Goal: Information Seeking & Learning: Learn about a topic

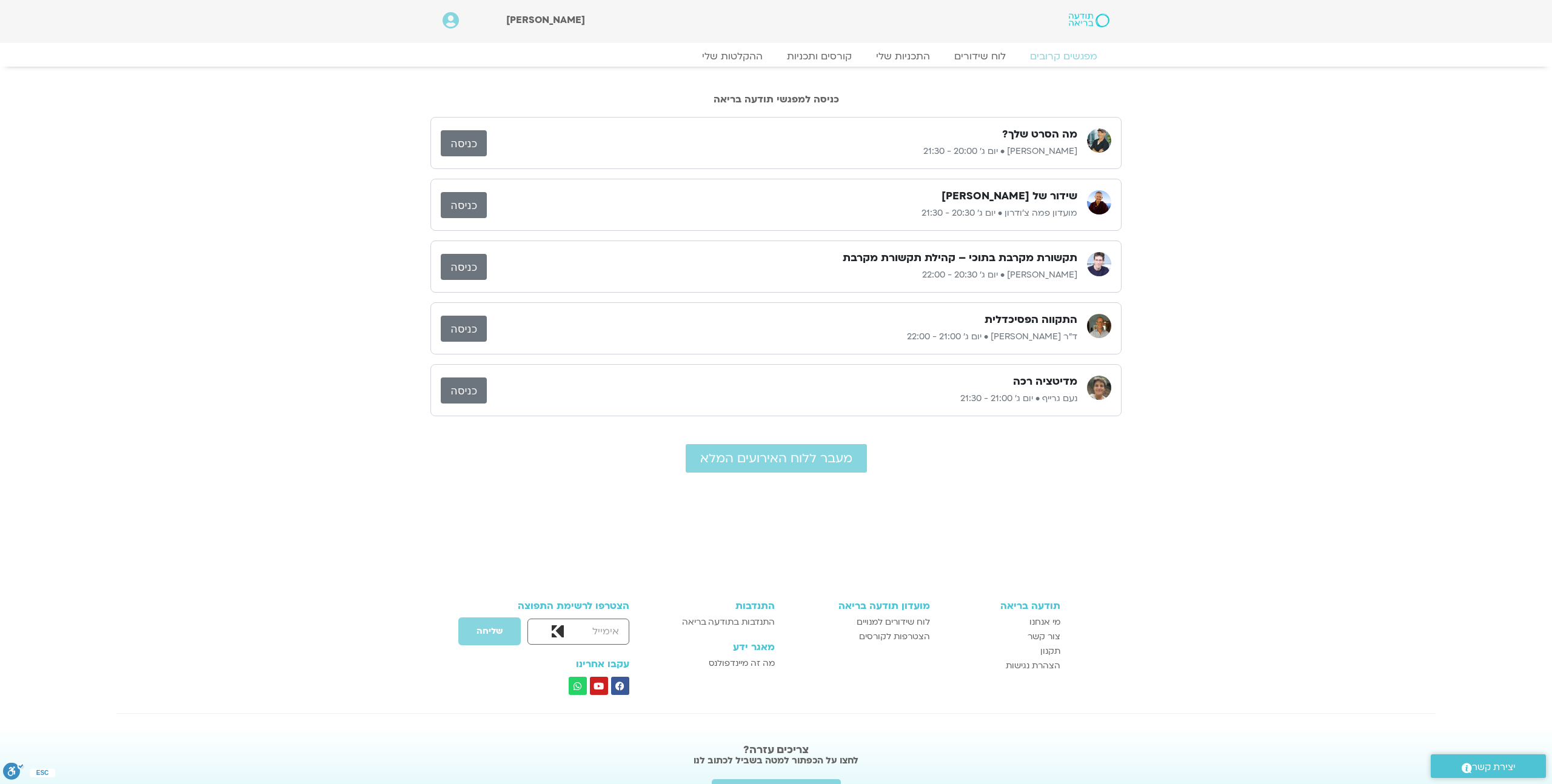
click at [449, 268] on link "כניסה" at bounding box center [463, 267] width 46 height 26
click at [1215, 282] on div "מה הסרט שלך? ג'יוואן ארי בוסתן • יום ג׳ 20:00 - 21:30 כניסה שידור של פמה צ'ודרו…" at bounding box center [776, 298] width 1552 height 374
click at [1077, 20] on img at bounding box center [1089, 20] width 40 height 14
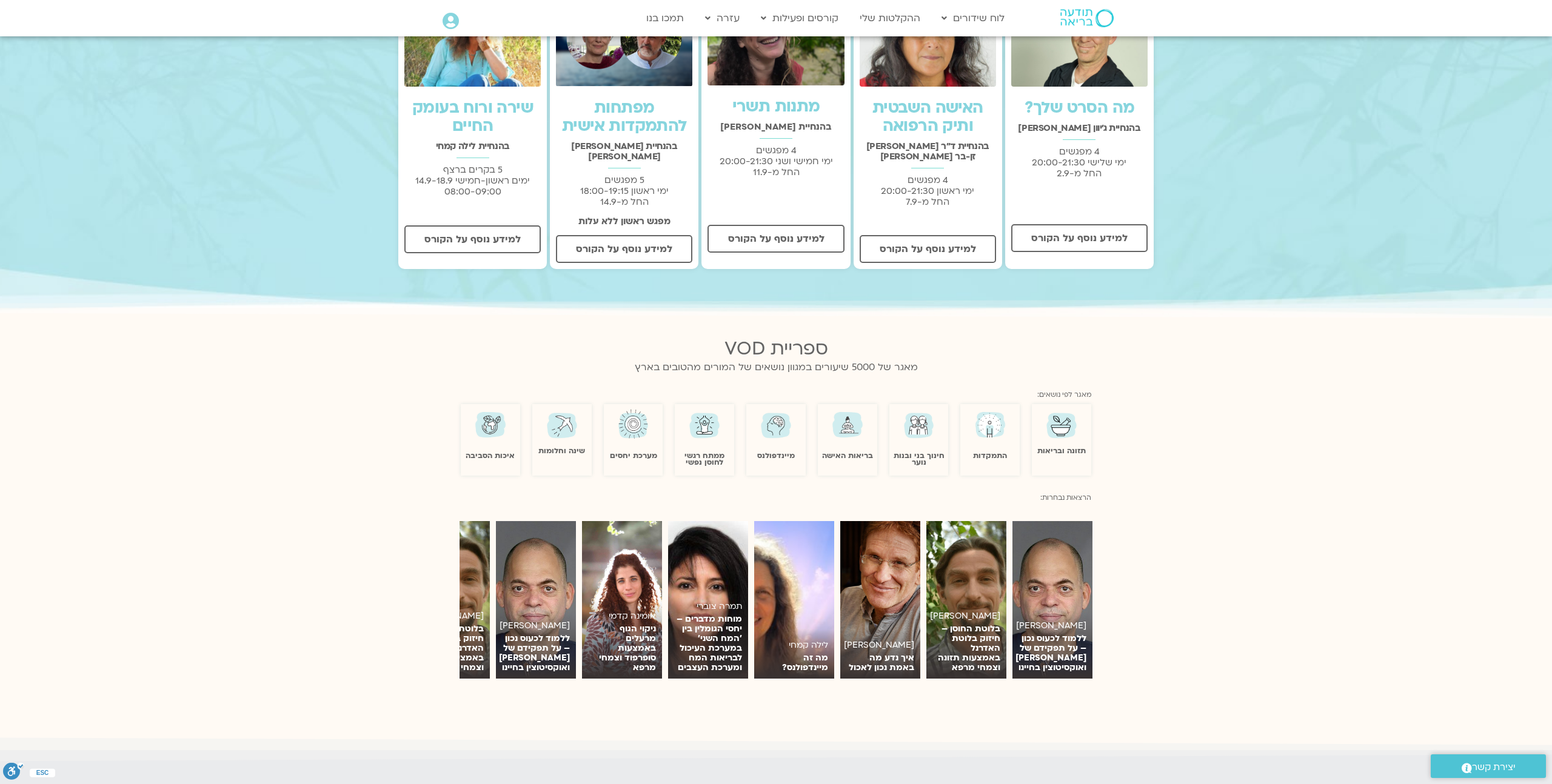
scroll to position [562, 0]
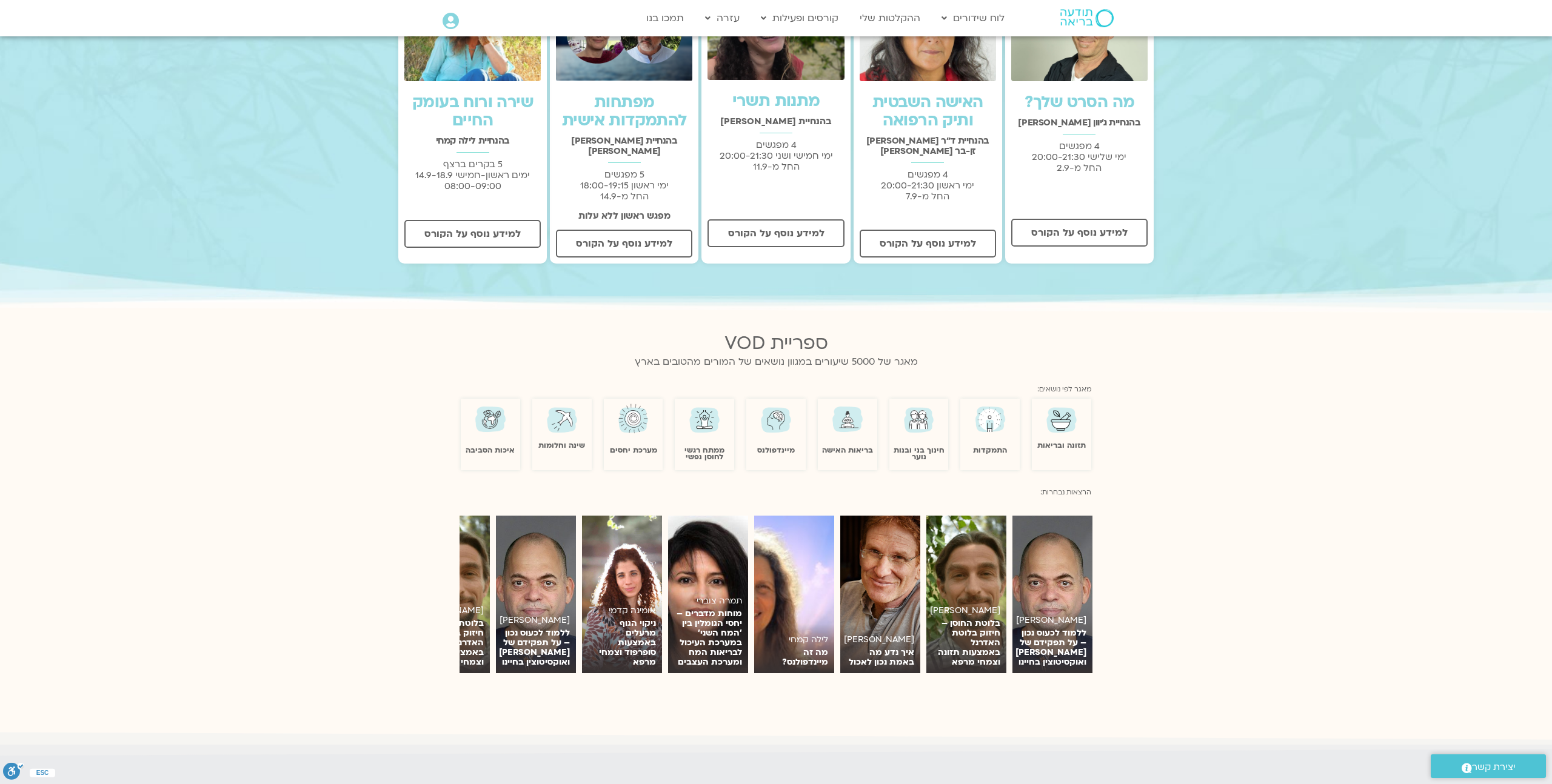
click at [562, 420] on img at bounding box center [562, 419] width 35 height 34
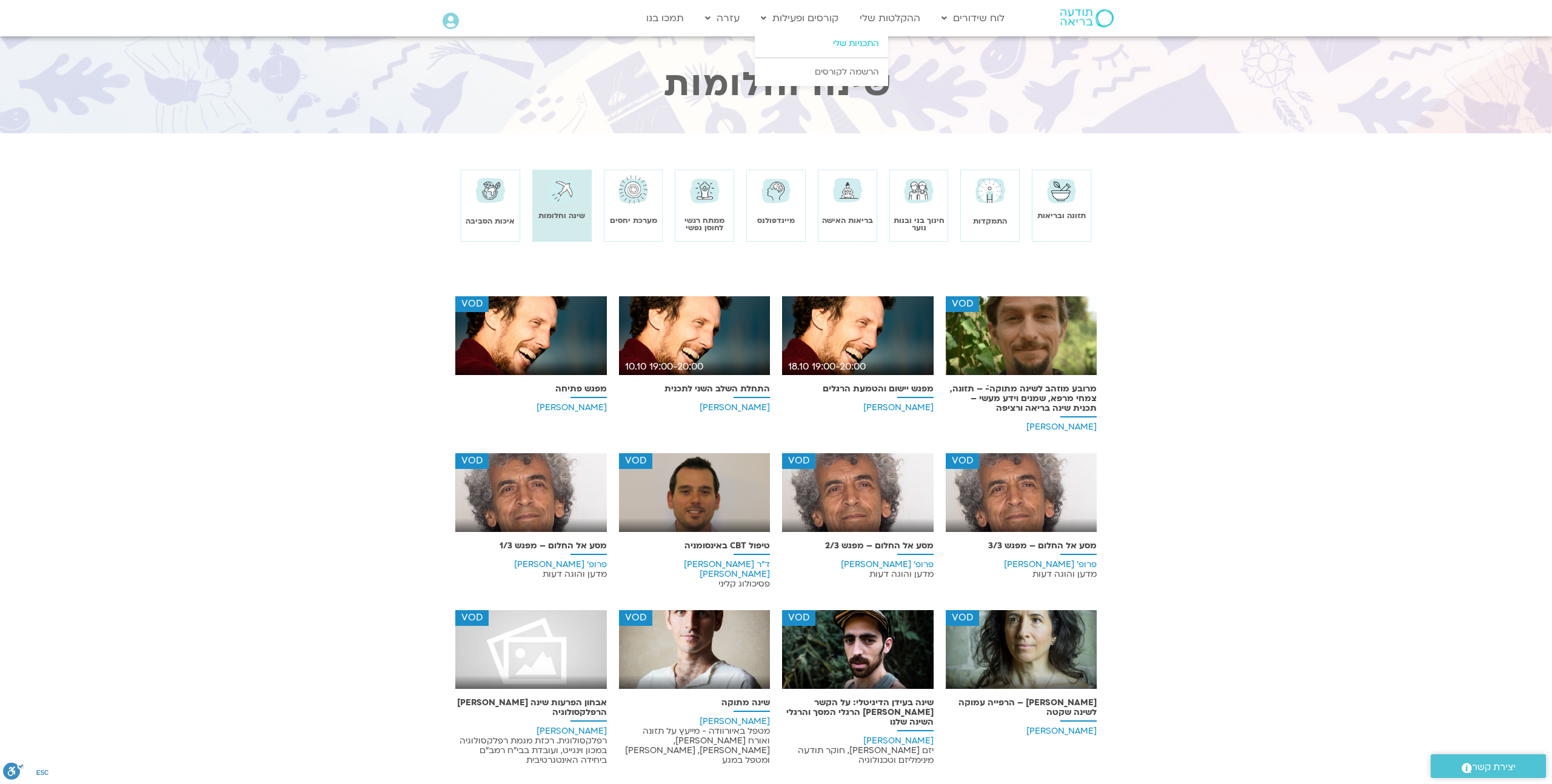
click at [821, 38] on link "התכניות שלי" at bounding box center [821, 44] width 133 height 28
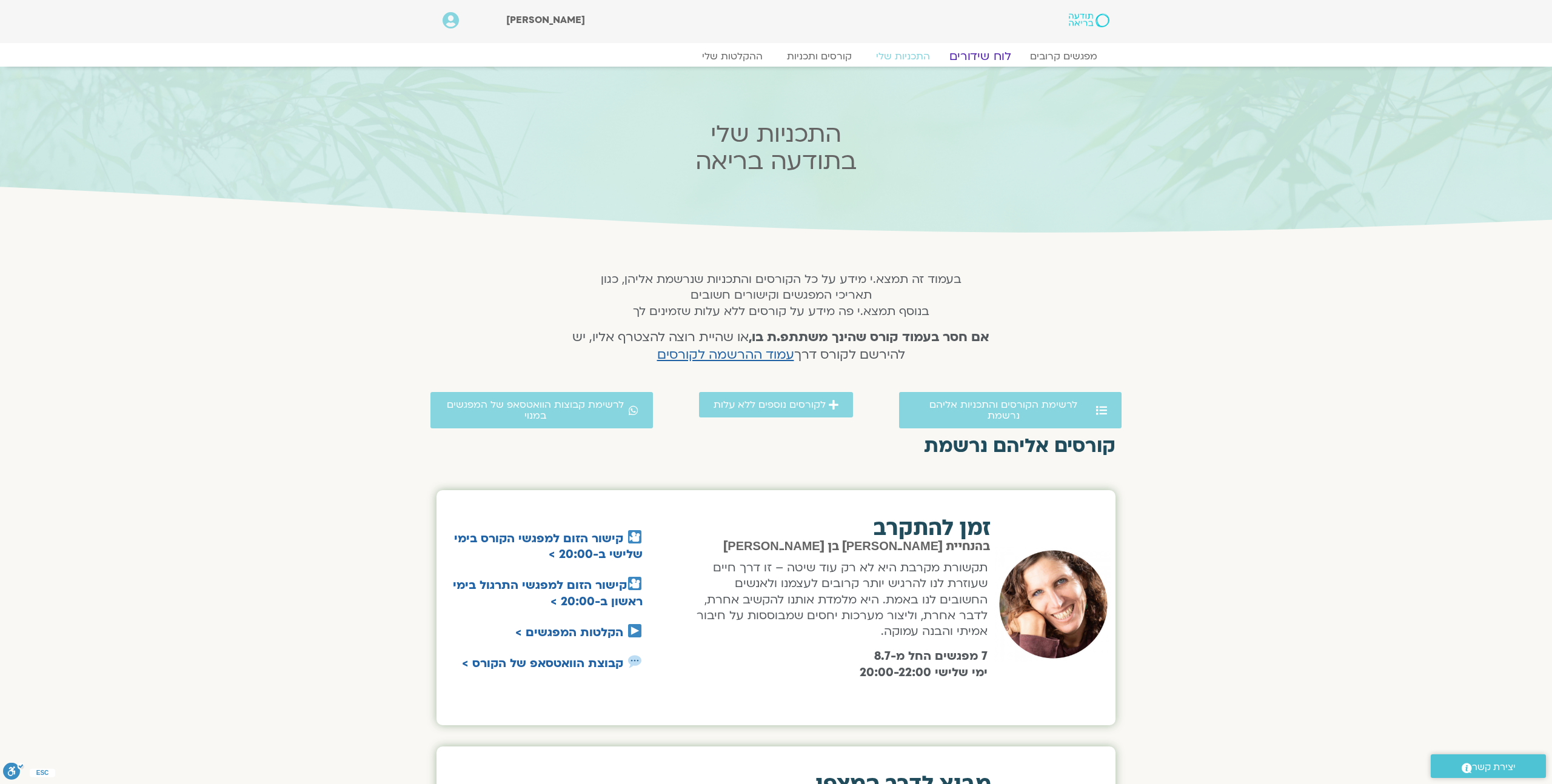
click at [970, 59] on link "לוח שידורים" at bounding box center [979, 56] width 91 height 15
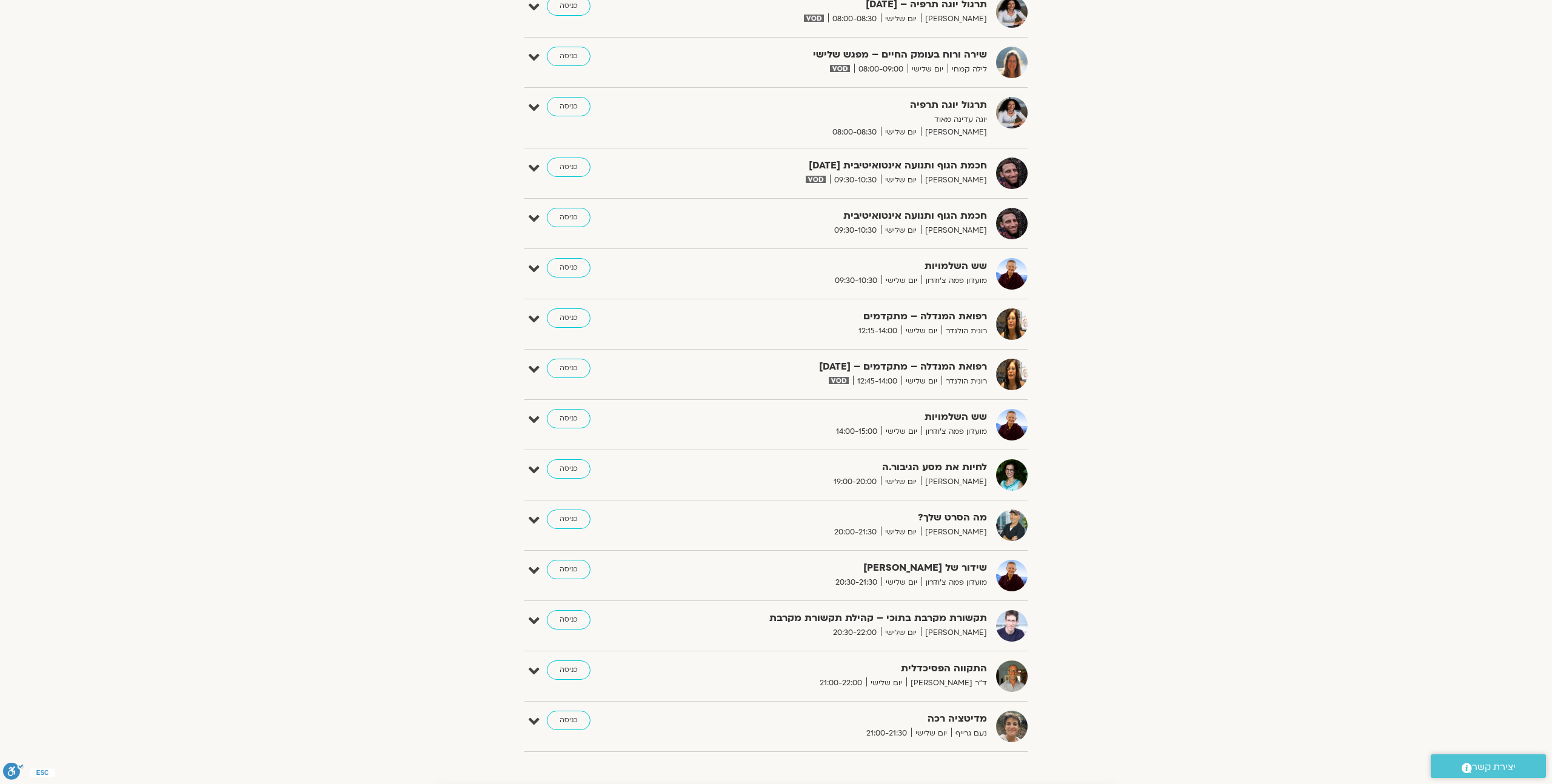
scroll to position [492, 0]
click at [956, 665] on strong "התקווה הפסיכדלית" at bounding box center [839, 667] width 297 height 16
click at [530, 674] on icon at bounding box center [534, 670] width 11 height 17
click at [979, 702] on link "דף המפגש" at bounding box center [986, 705] width 36 height 9
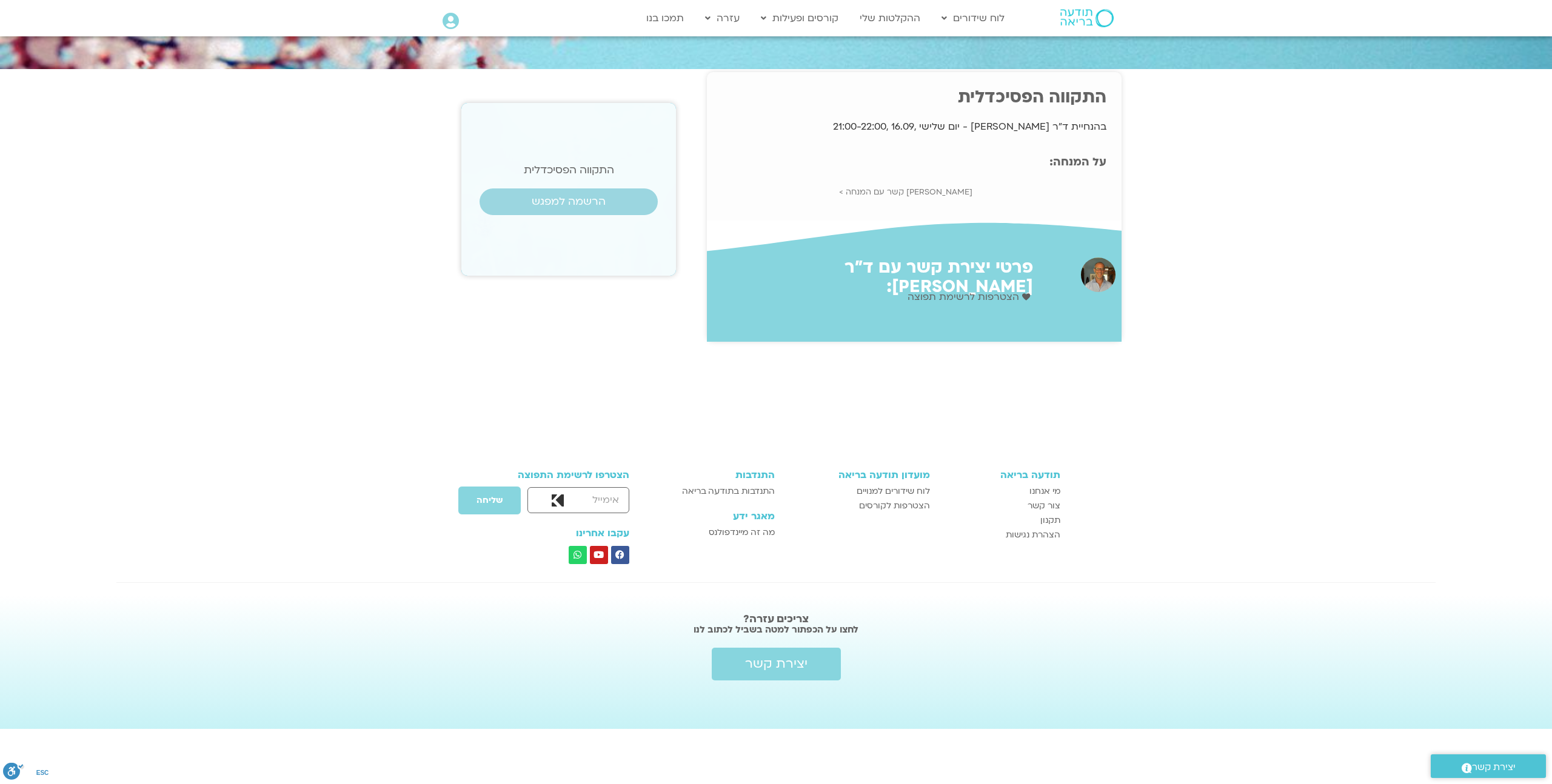
click at [1100, 98] on h1 "התקווה הפסיכדלית" at bounding box center [914, 96] width 384 height 19
copy div "התקווה הפסיכדלית"
click at [1435, 286] on section "התקווה הפסיכדלית בהנחיית ד"ר [PERSON_NAME] - יום שלישי ,16.09 ,21:00-22:00 הרשמ…" at bounding box center [776, 207] width 1552 height 270
